Goal: Find specific page/section: Find specific page/section

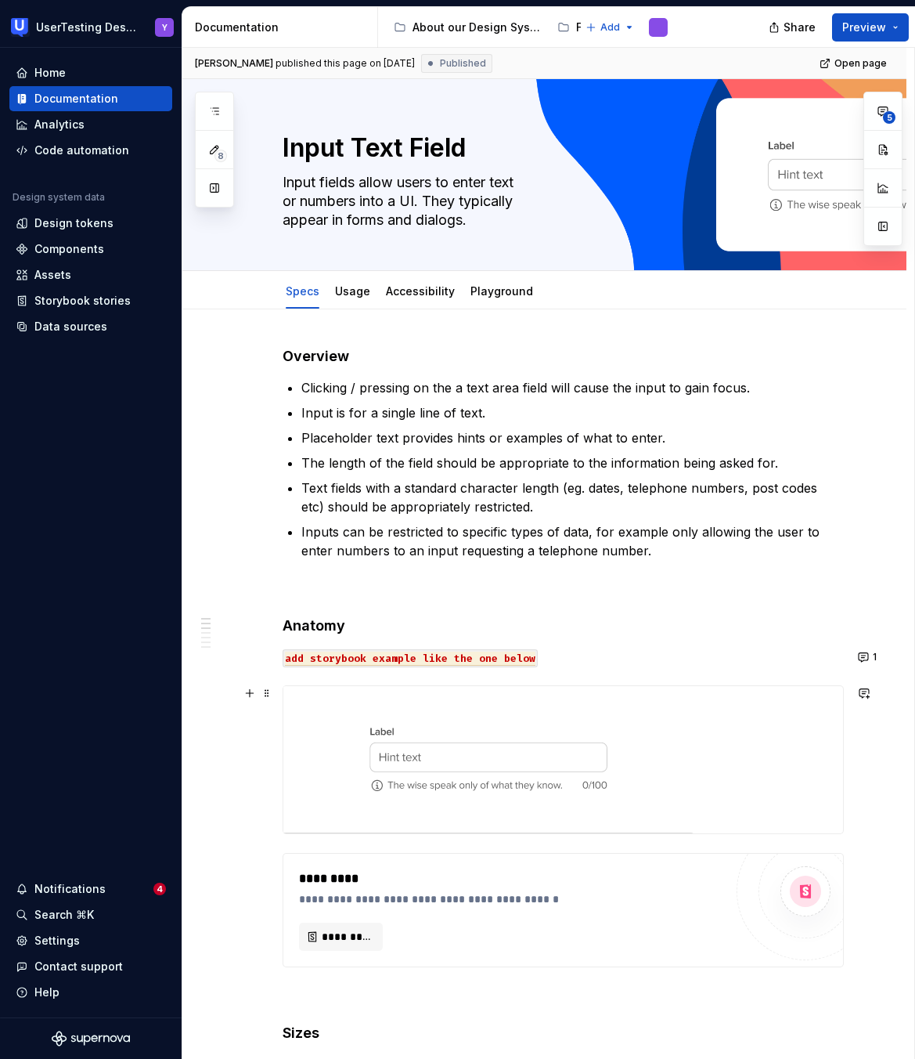
click at [523, 761] on img at bounding box center [488, 759] width 410 height 147
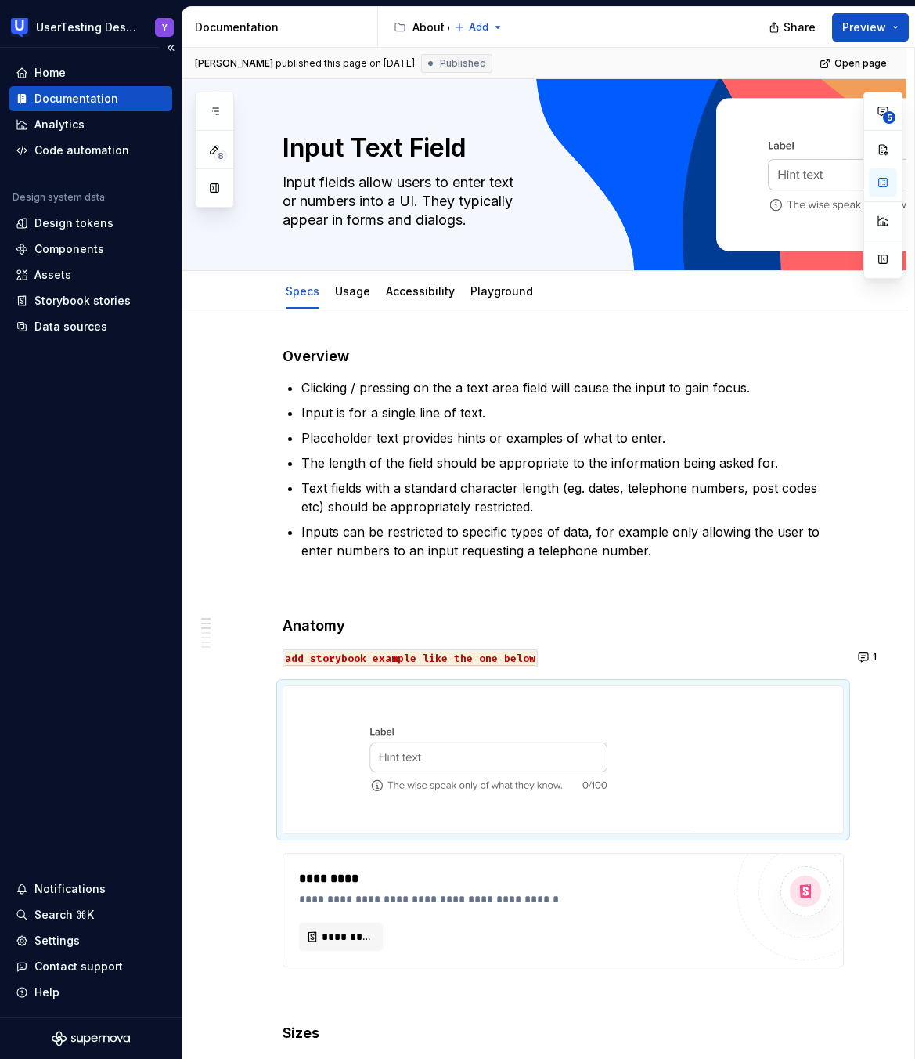
type textarea "*"
